Goal: Task Accomplishment & Management: Use online tool/utility

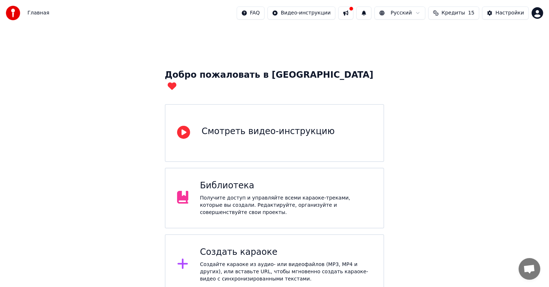
click at [255, 246] on div "Создать караоке" at bounding box center [286, 252] width 172 height 12
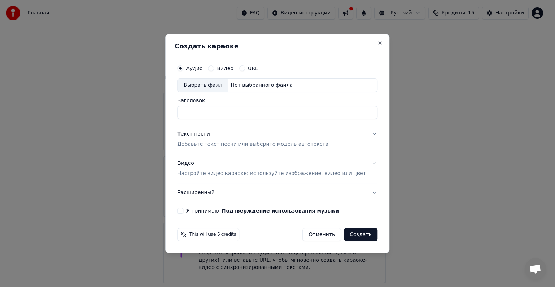
click at [214, 68] on button "Видео" at bounding box center [211, 68] width 6 height 6
click at [222, 86] on div "Выбрать файл" at bounding box center [203, 85] width 50 height 13
type input "**********"
click at [363, 133] on button "Текст песни Добавьте текст песни или выберите модель автотекста" at bounding box center [277, 139] width 200 height 29
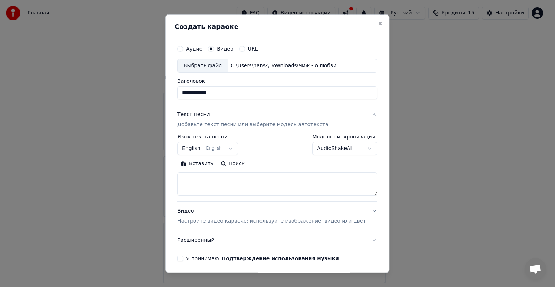
click at [218, 146] on button "English English" at bounding box center [207, 148] width 61 height 13
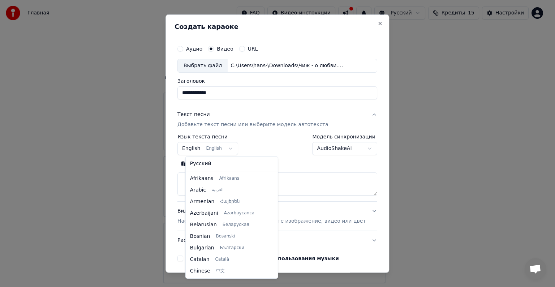
scroll to position [58, 0]
select select "**"
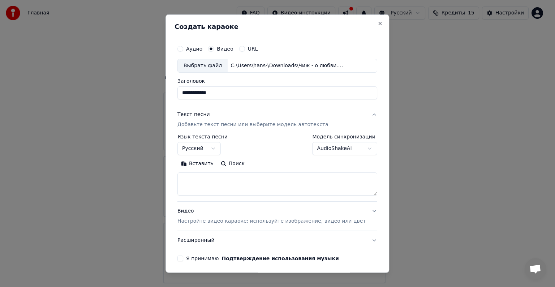
click at [231, 165] on button "Поиск" at bounding box center [232, 164] width 31 height 12
type textarea "**********"
click at [285, 221] on p "Настройте видео караоке: используйте изображение, видео или цвет" at bounding box center [271, 221] width 188 height 7
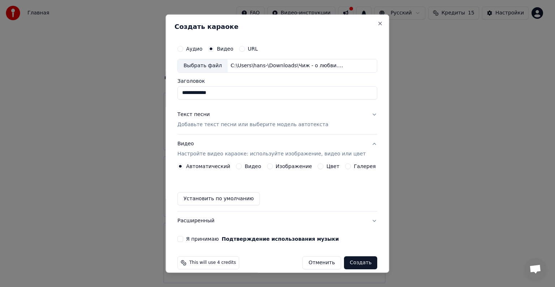
click at [241, 166] on button "Видео" at bounding box center [239, 166] width 6 height 6
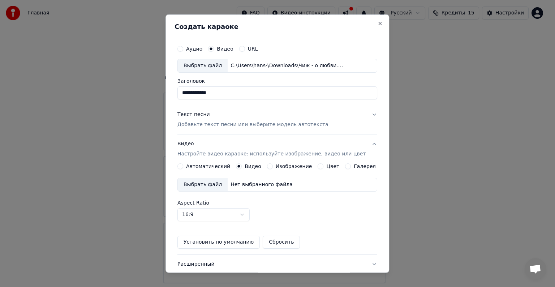
click at [208, 186] on div "Выбрать файл" at bounding box center [203, 184] width 50 height 13
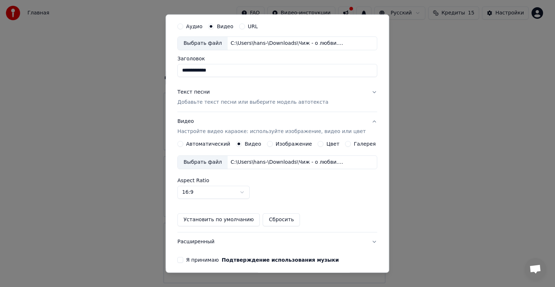
scroll to position [51, 0]
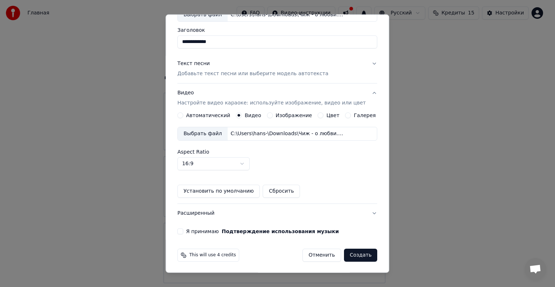
click at [183, 230] on button "Я принимаю Подтверждение использования музыки" at bounding box center [180, 231] width 6 height 6
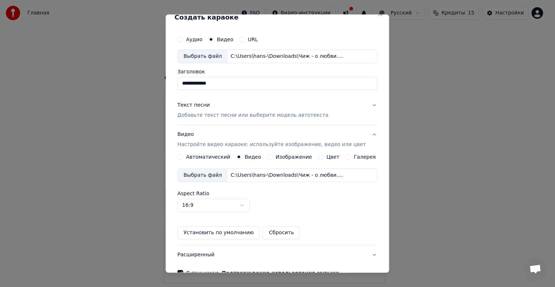
scroll to position [0, 0]
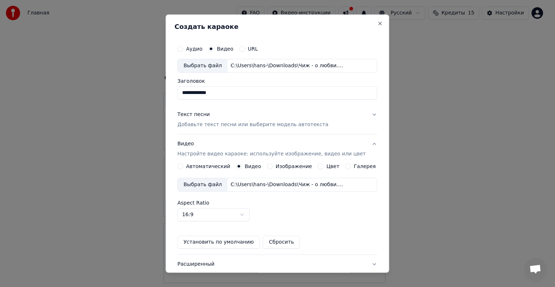
click at [363, 114] on button "Текст песни Добавьте текст песни или выберите модель автотекста" at bounding box center [277, 119] width 200 height 29
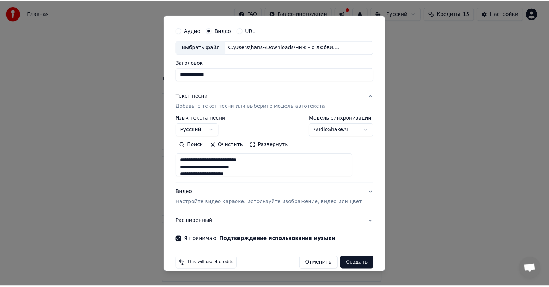
scroll to position [27, 0]
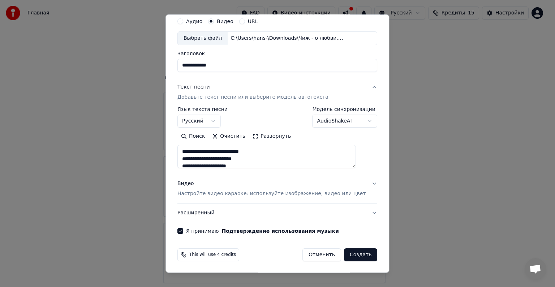
click at [344, 260] on button "Создать" at bounding box center [360, 254] width 33 height 13
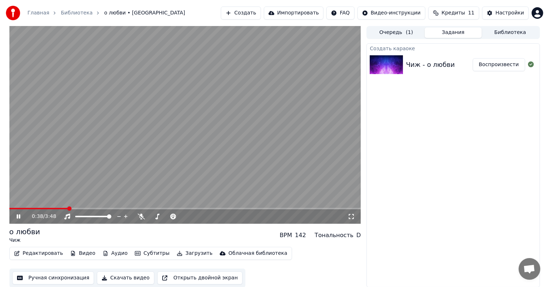
click at [19, 217] on icon at bounding box center [19, 216] width 4 height 4
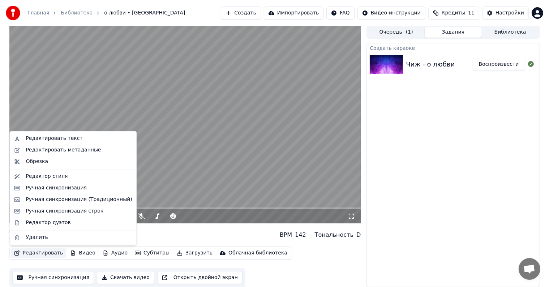
click at [43, 252] on button "Редактировать" at bounding box center [38, 253] width 55 height 10
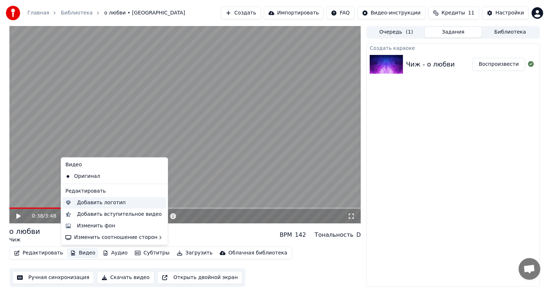
click at [89, 203] on div "Добавить логотип" at bounding box center [101, 202] width 49 height 7
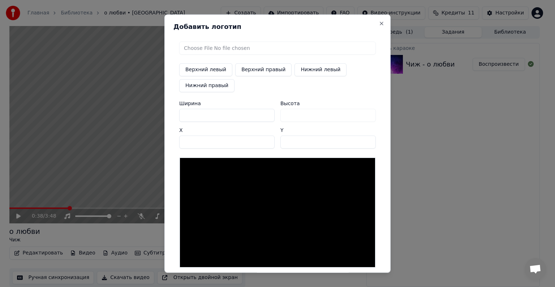
click at [240, 49] on input "file" at bounding box center [277, 48] width 197 height 13
click at [237, 48] on input "file" at bounding box center [277, 48] width 197 height 13
click at [380, 23] on button "Close" at bounding box center [382, 24] width 6 height 6
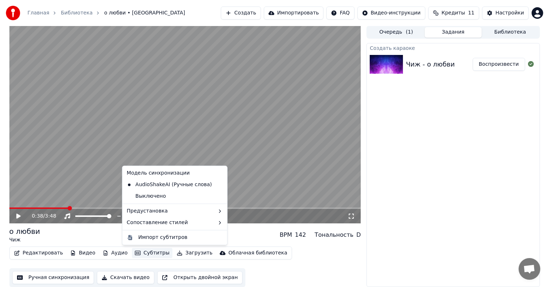
click at [146, 253] on button "Субтитры" at bounding box center [152, 253] width 40 height 10
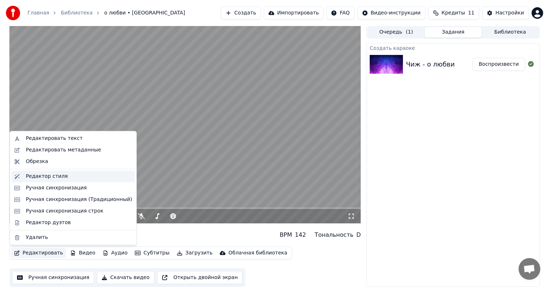
click at [55, 176] on div "Редактор стиля" at bounding box center [47, 176] width 42 height 7
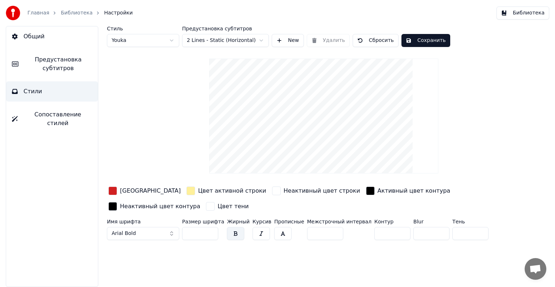
click at [81, 14] on link "Библиотека" at bounding box center [77, 12] width 32 height 7
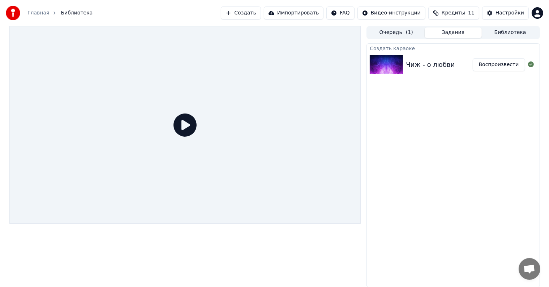
click at [426, 66] on div "Чиж - о любви" at bounding box center [430, 65] width 49 height 10
click at [500, 65] on button "Воспроизвести" at bounding box center [499, 64] width 52 height 13
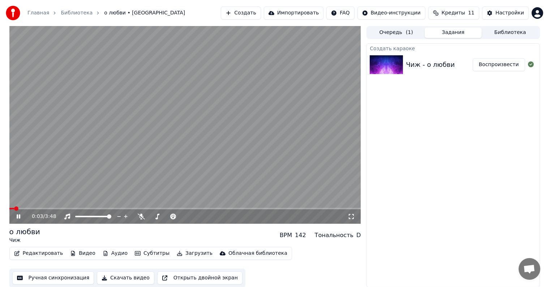
click at [17, 218] on icon at bounding box center [19, 216] width 4 height 4
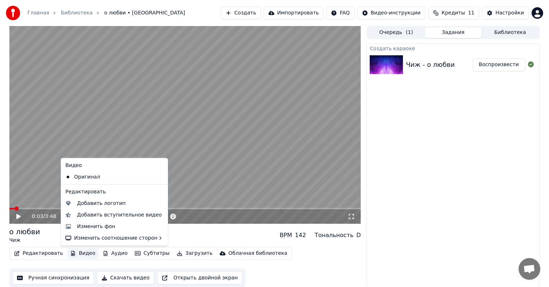
click at [76, 252] on button "Видео" at bounding box center [82, 253] width 31 height 10
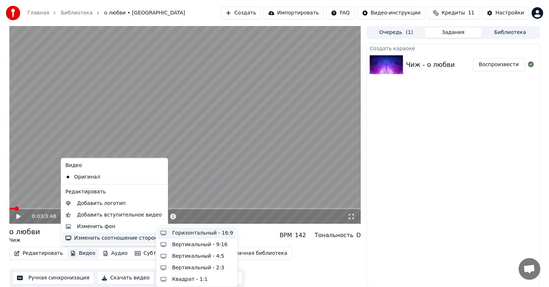
click at [191, 233] on div "Горизонтальный - 16:9" at bounding box center [202, 232] width 61 height 7
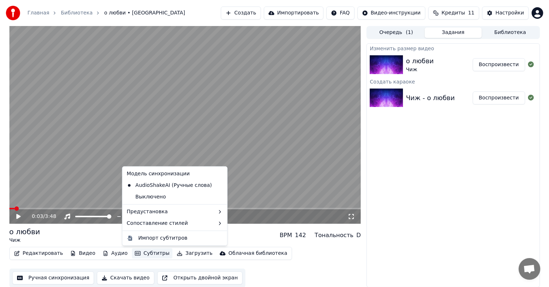
click at [141, 253] on button "Субтитры" at bounding box center [152, 253] width 40 height 10
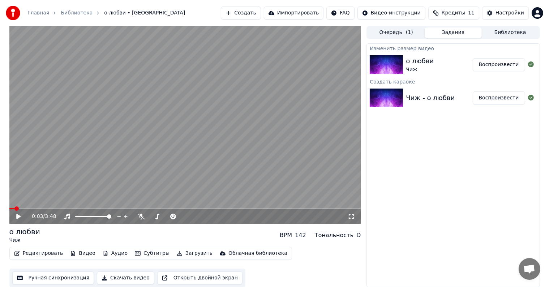
click at [19, 215] on icon at bounding box center [18, 216] width 4 height 5
click at [19, 215] on icon at bounding box center [19, 216] width 4 height 4
click at [435, 96] on div "Чиж - о любви" at bounding box center [430, 98] width 49 height 10
click at [185, 253] on button "Загрузить" at bounding box center [195, 253] width 42 height 10
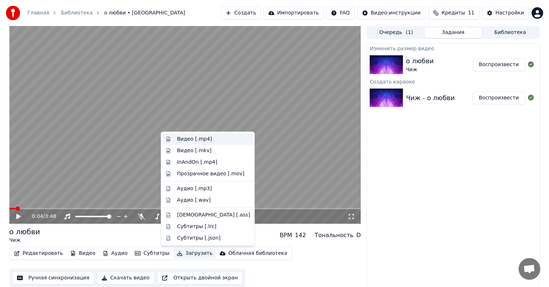
click at [197, 139] on div "Видео [.mp4]" at bounding box center [194, 139] width 35 height 7
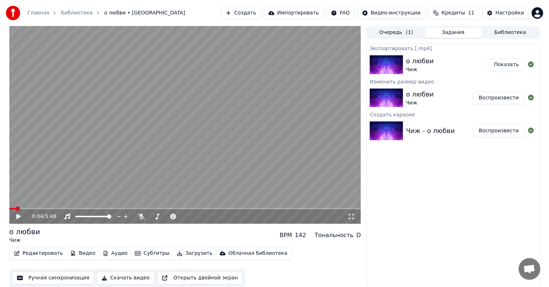
click at [499, 63] on button "Показать" at bounding box center [506, 64] width 37 height 13
